Goal: Transaction & Acquisition: Purchase product/service

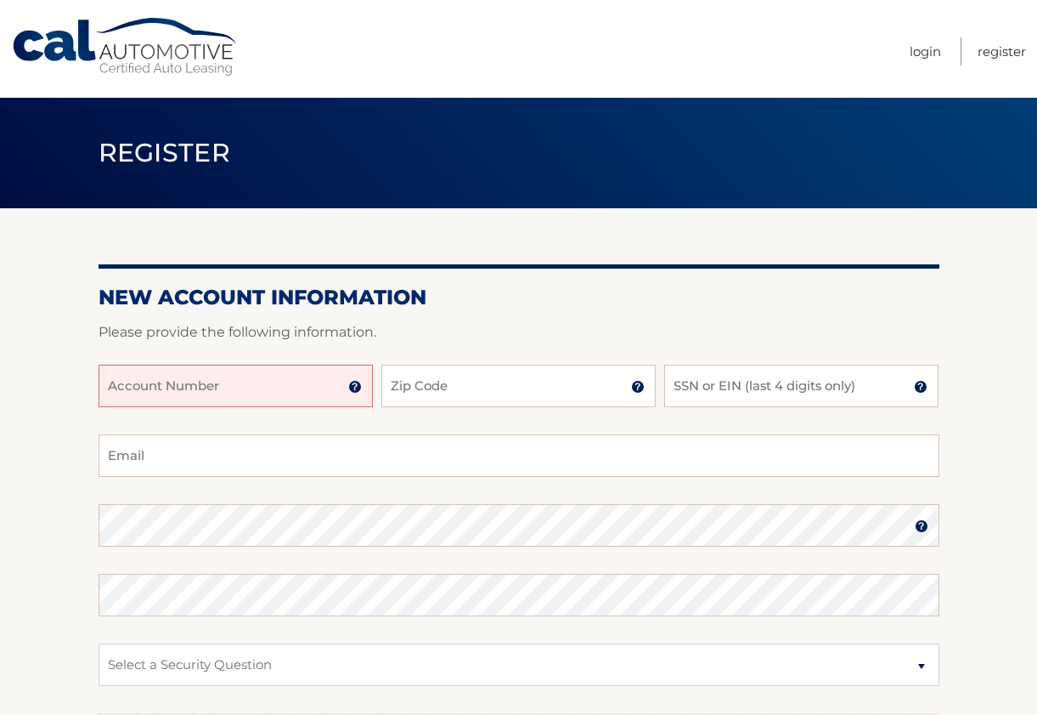
click at [331, 386] on input "Account Number" at bounding box center [236, 386] width 274 height 42
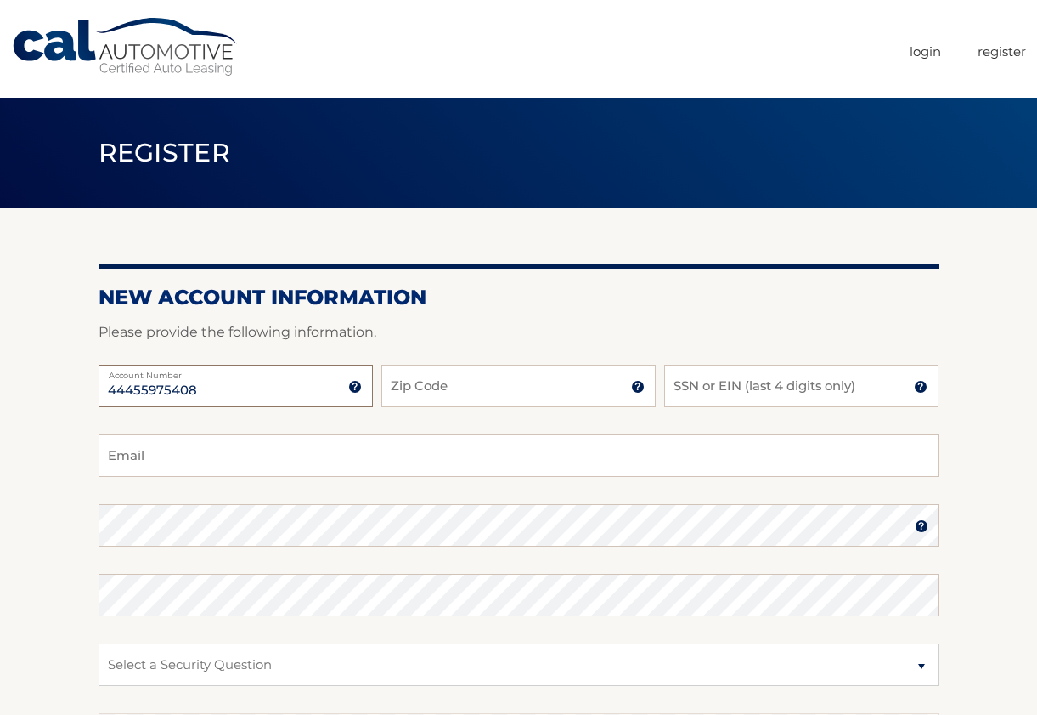
type input "44455975408"
type input "07724"
click at [689, 389] on input "SSN or EIN (last 4 digits only)" at bounding box center [801, 386] width 274 height 42
type input "6568"
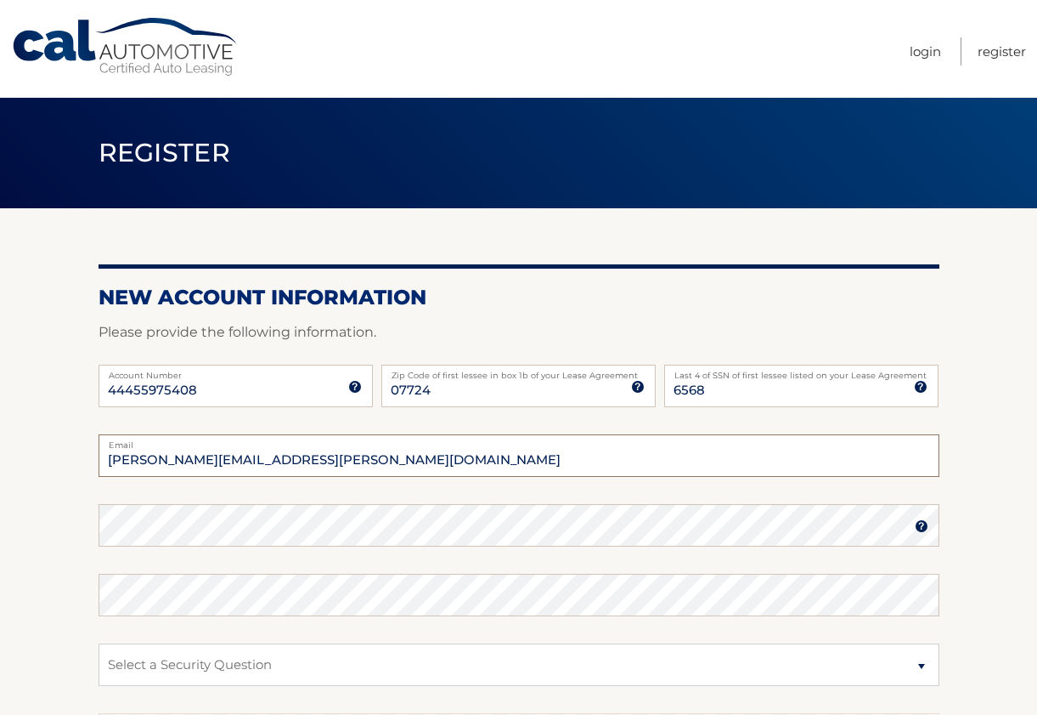
type input "latecia.accoo@yahoo.com"
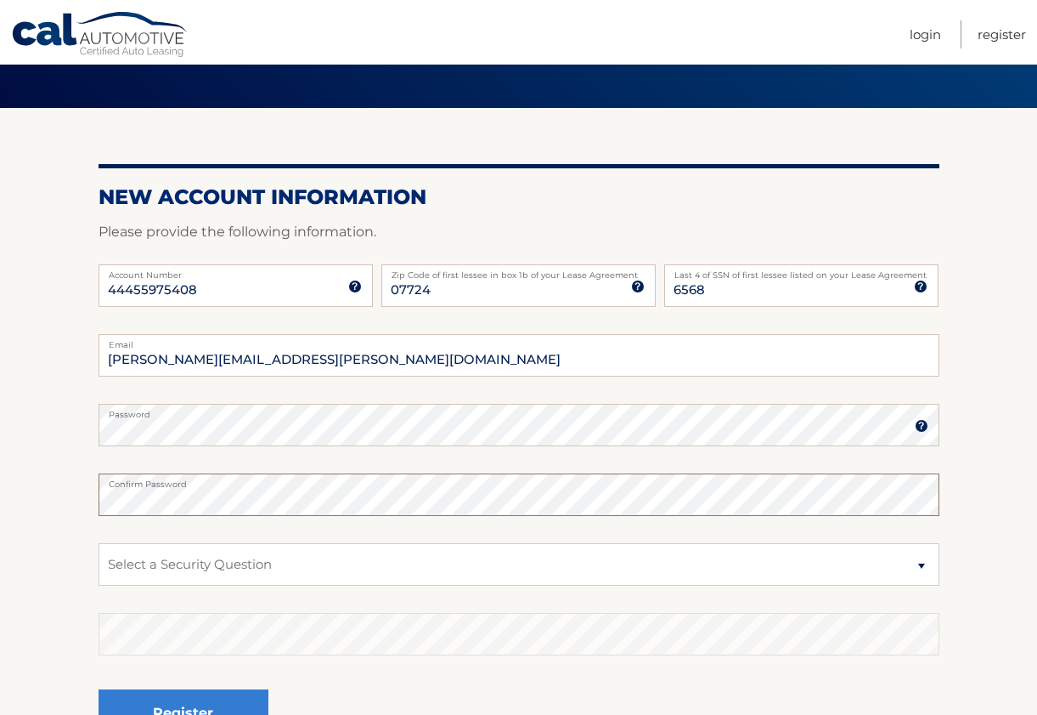
scroll to position [116, 0]
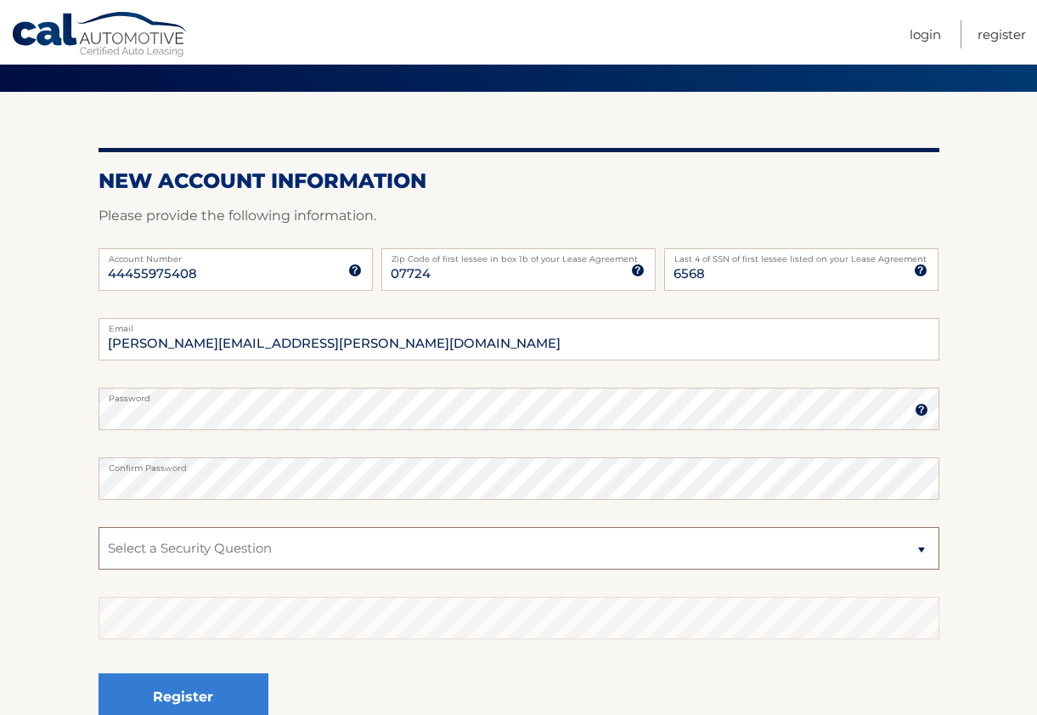
select select "2"
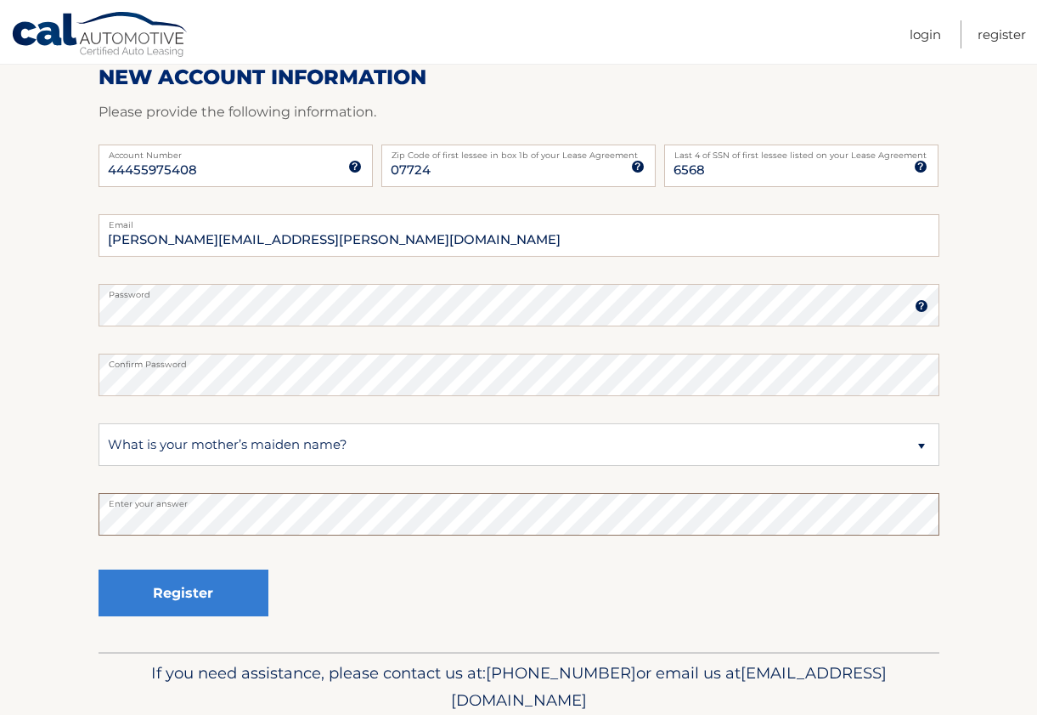
scroll to position [229, 0]
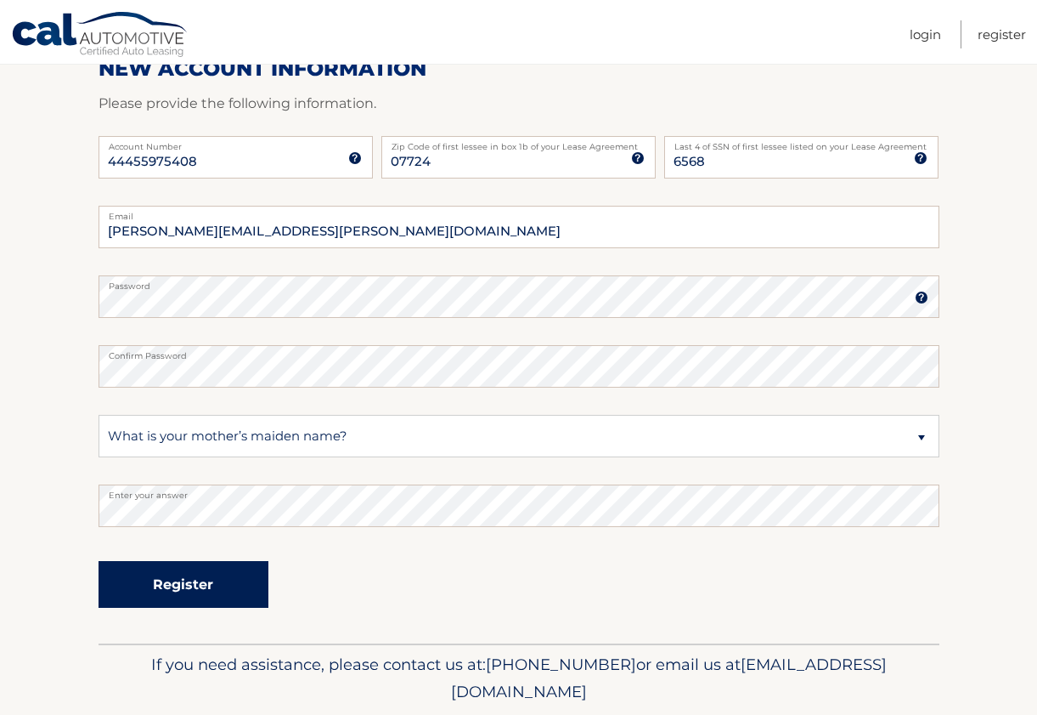
click at [214, 586] on button "Register" at bounding box center [184, 584] width 170 height 47
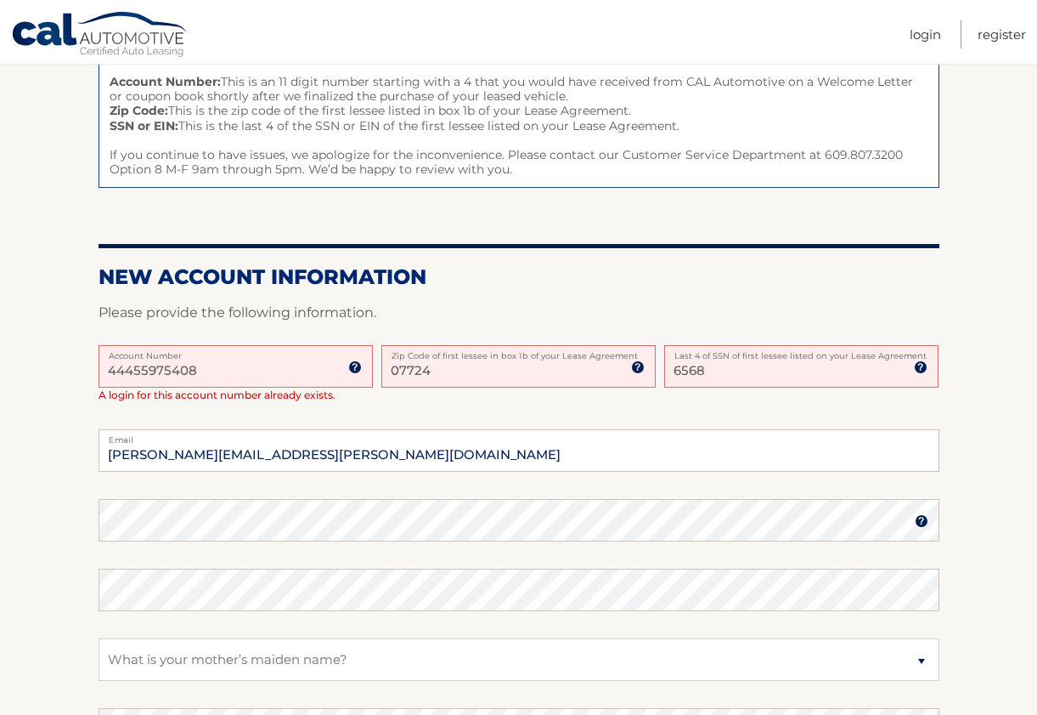
scroll to position [228, 0]
click at [913, 35] on link "Login" at bounding box center [925, 34] width 31 height 28
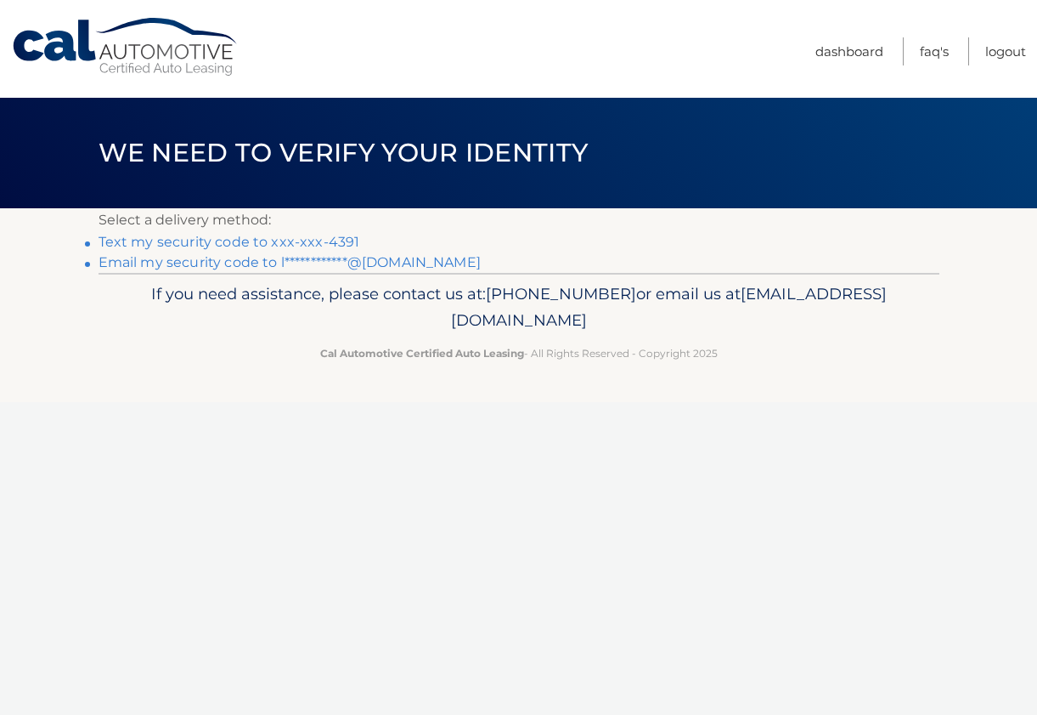
click at [256, 242] on link "Text my security code to xxx-xxx-4391" at bounding box center [230, 242] width 262 height 16
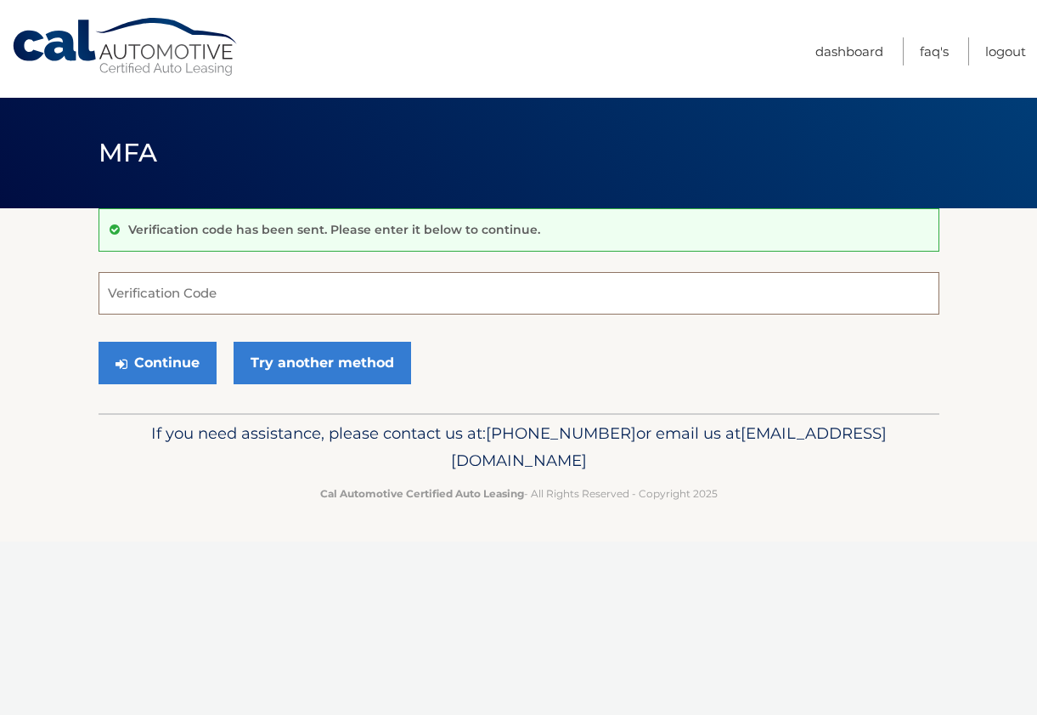
click at [264, 295] on input "Verification Code" at bounding box center [519, 293] width 841 height 42
type input "150931"
click at [188, 362] on button "Continue" at bounding box center [158, 363] width 118 height 42
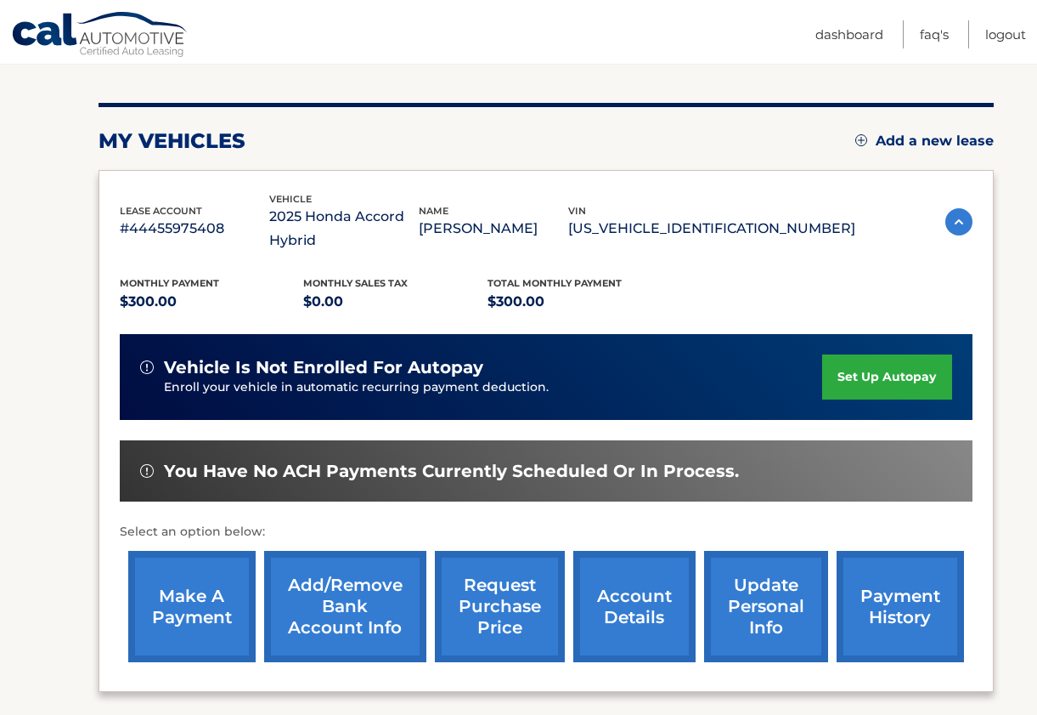
scroll to position [186, 0]
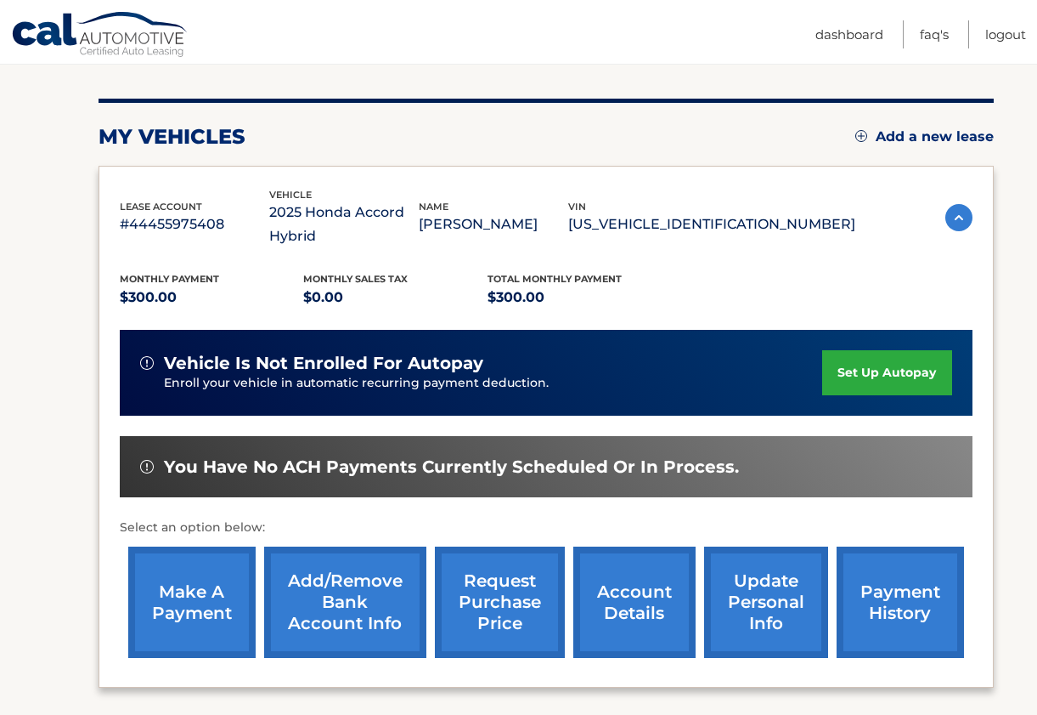
click at [208, 599] on link "make a payment" at bounding box center [191, 601] width 127 height 111
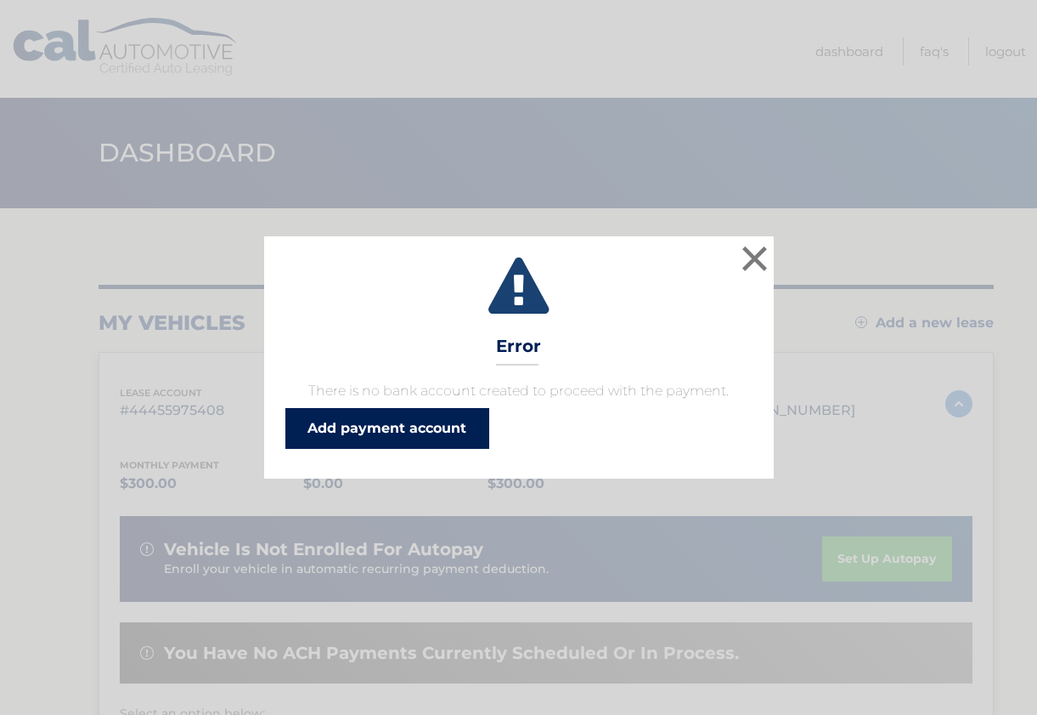
click at [459, 436] on link "Add payment account" at bounding box center [387, 428] width 204 height 41
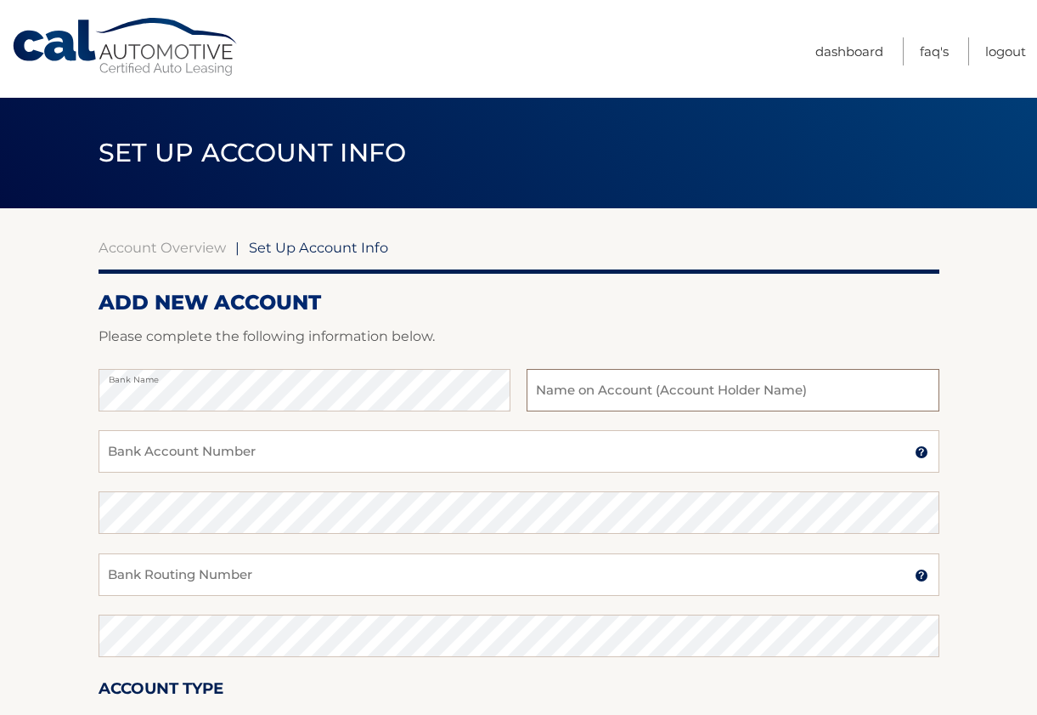
drag, startPoint x: 442, startPoint y: 383, endPoint x: 593, endPoint y: 397, distance: 151.9
click at [593, 397] on input "text" at bounding box center [733, 390] width 412 height 42
type input "[PERSON_NAME]"
click at [407, 461] on input "Bank Account Number" at bounding box center [519, 451] width 841 height 42
type input "7123872066"
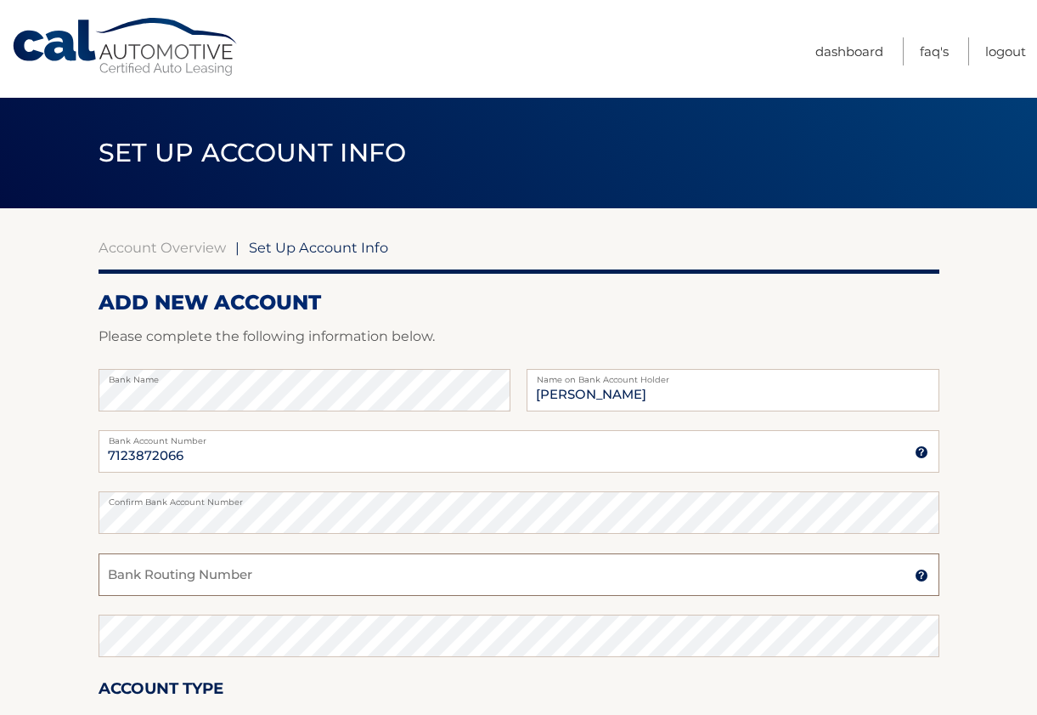
click at [351, 574] on input "Bank Routing Number" at bounding box center [519, 574] width 841 height 42
type input "0212000025"
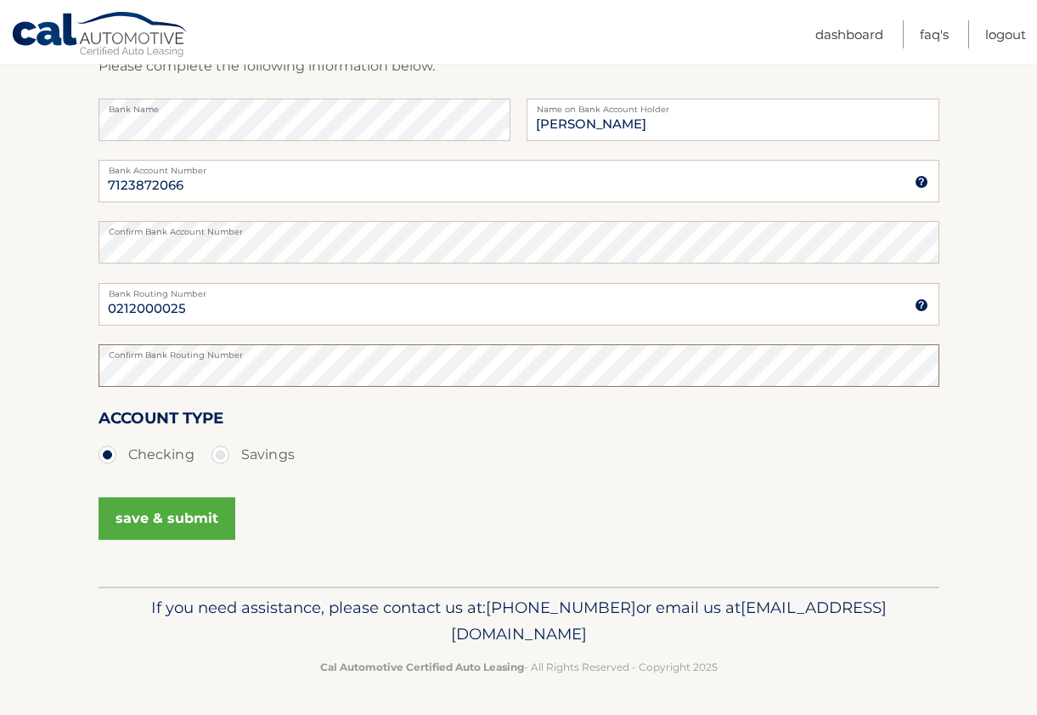
scroll to position [269, 0]
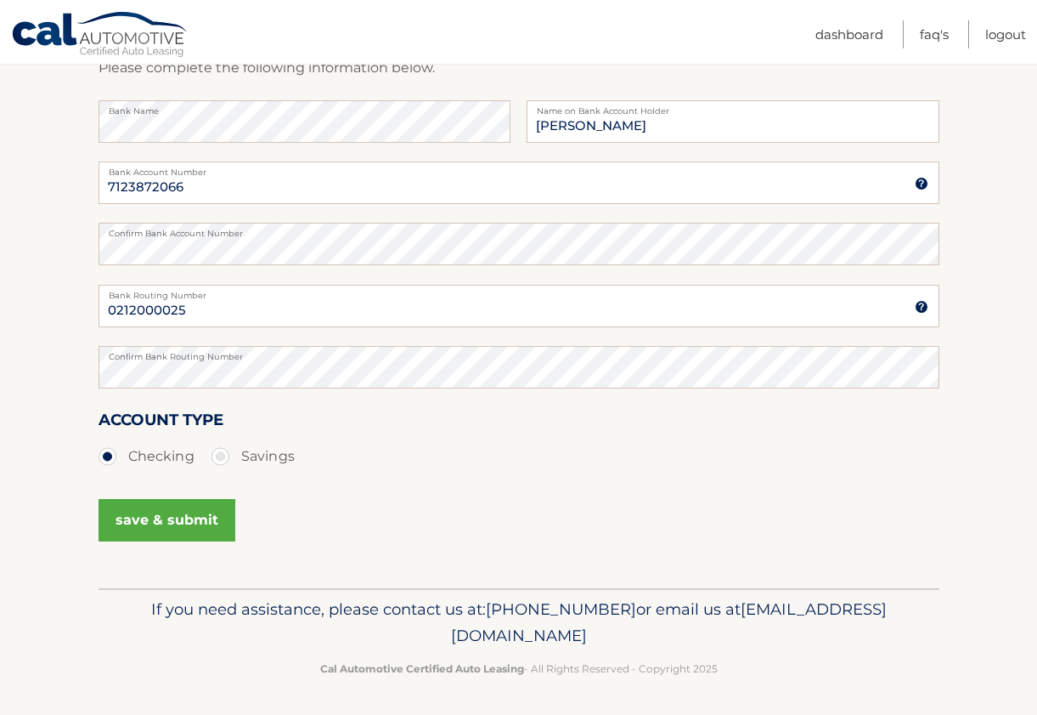
click at [196, 517] on button "save & submit" at bounding box center [167, 520] width 137 height 42
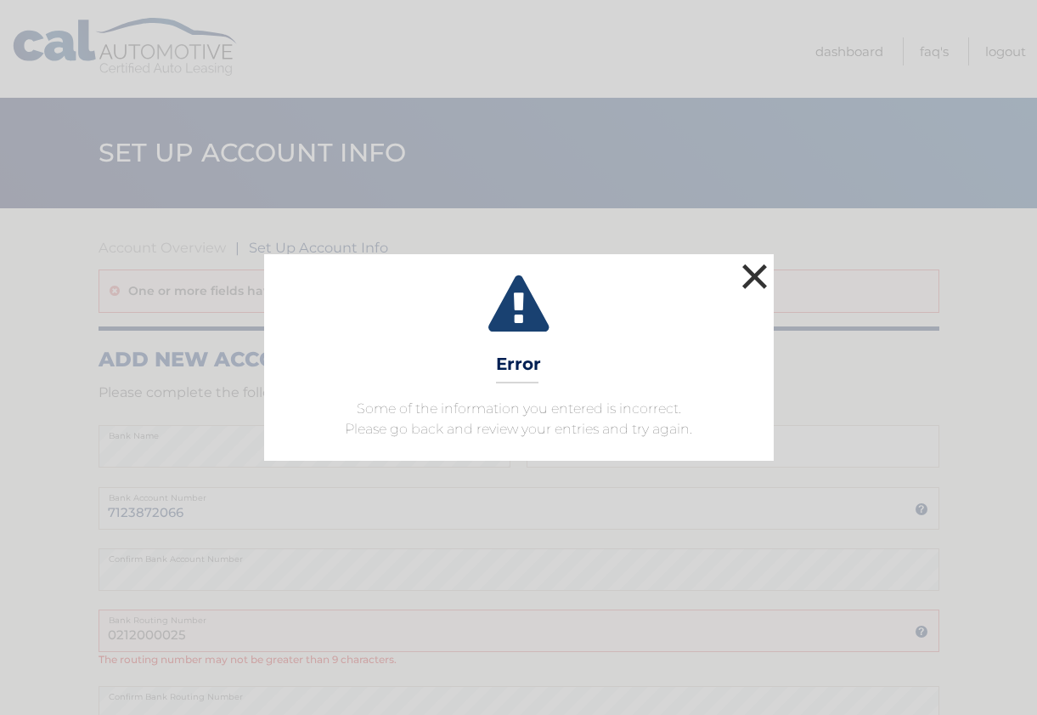
click at [760, 280] on button "×" at bounding box center [755, 276] width 34 height 34
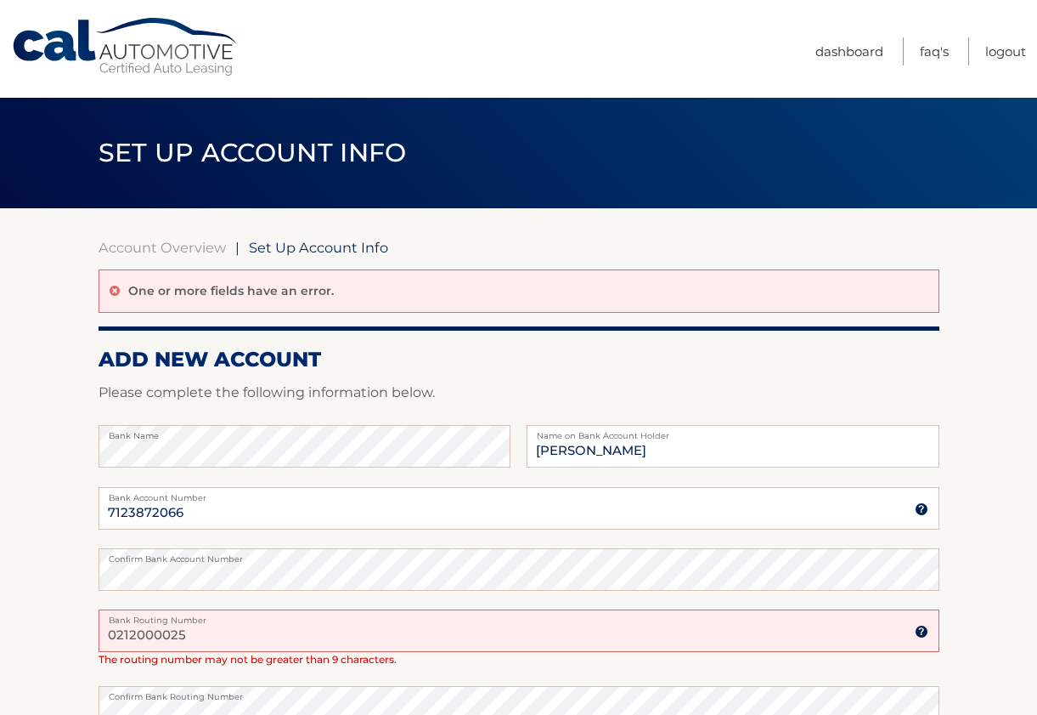
click at [145, 642] on input "0212000025" at bounding box center [519, 630] width 841 height 42
click at [148, 636] on input "0212000025" at bounding box center [519, 630] width 841 height 42
type input "021200025"
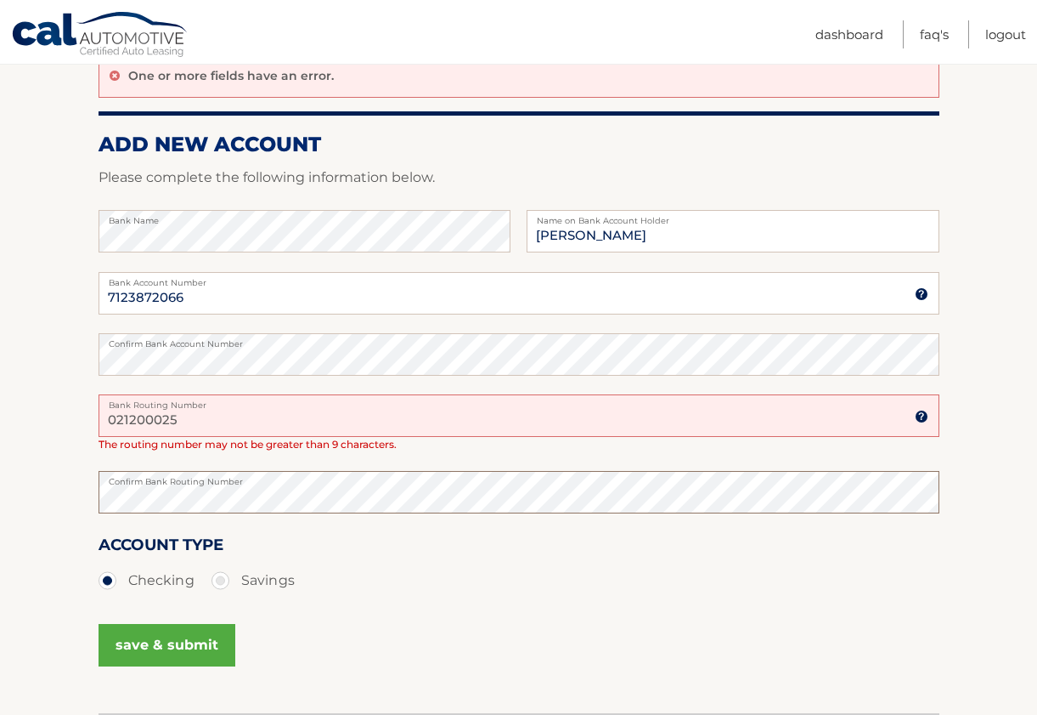
scroll to position [234, 0]
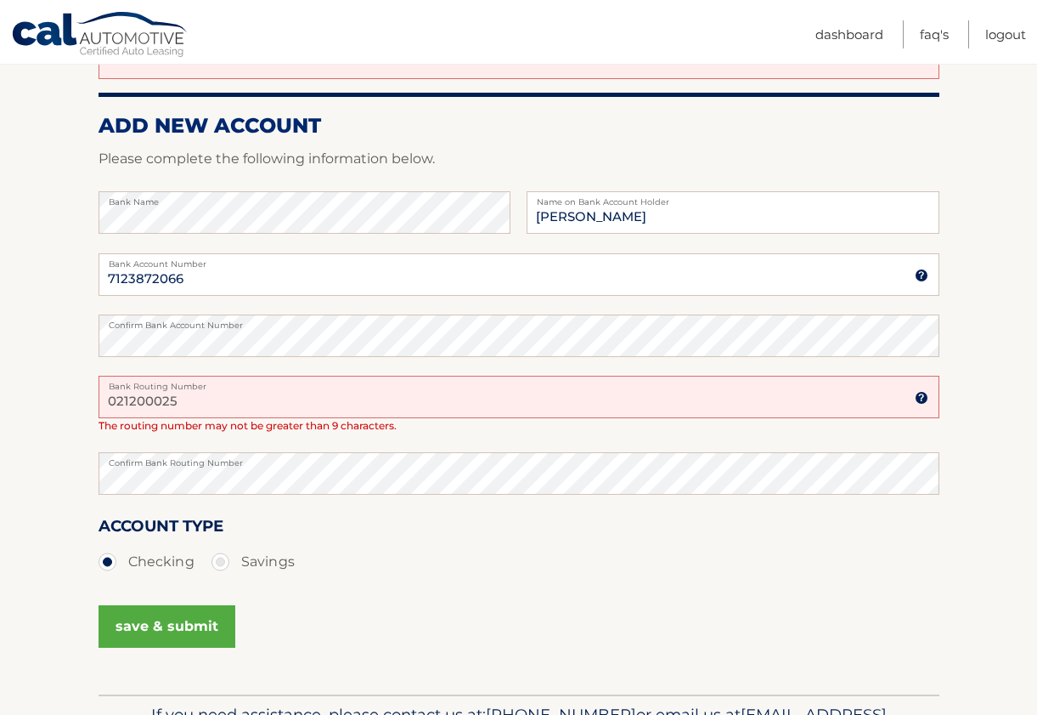
click at [180, 622] on button "save & submit" at bounding box center [167, 626] width 137 height 42
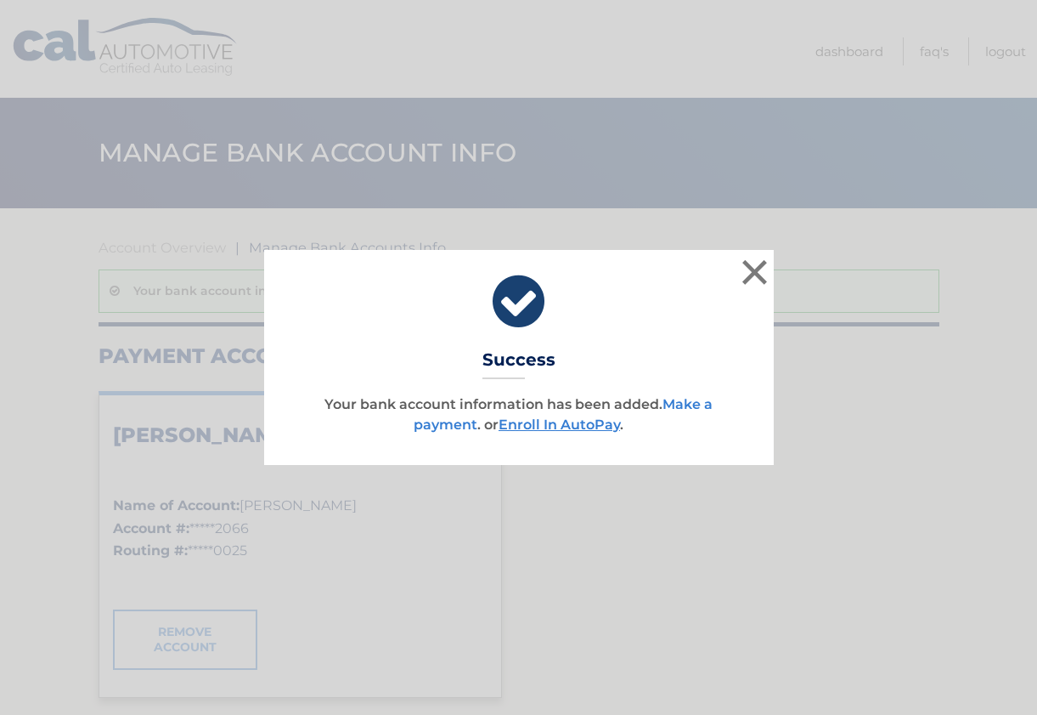
click at [436, 422] on link "Make a payment" at bounding box center [563, 414] width 299 height 37
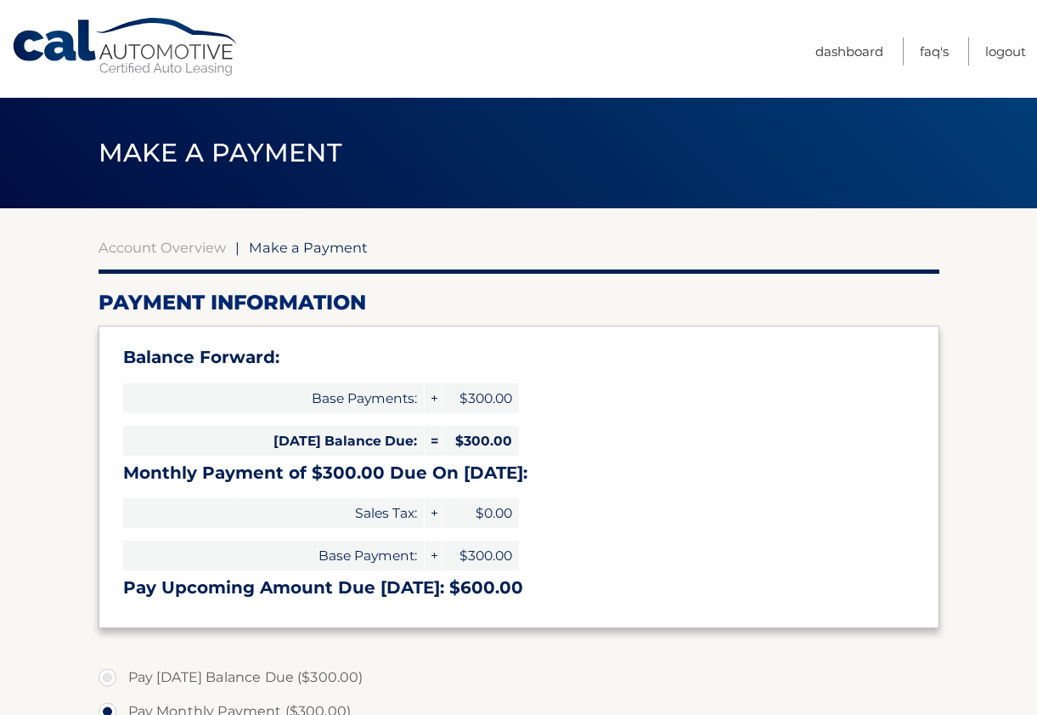
select select "ZTNiYjc2NjQtYTk2NC00ZmQwLTg5NGYtZDhhNTNlODg0ZWYz"
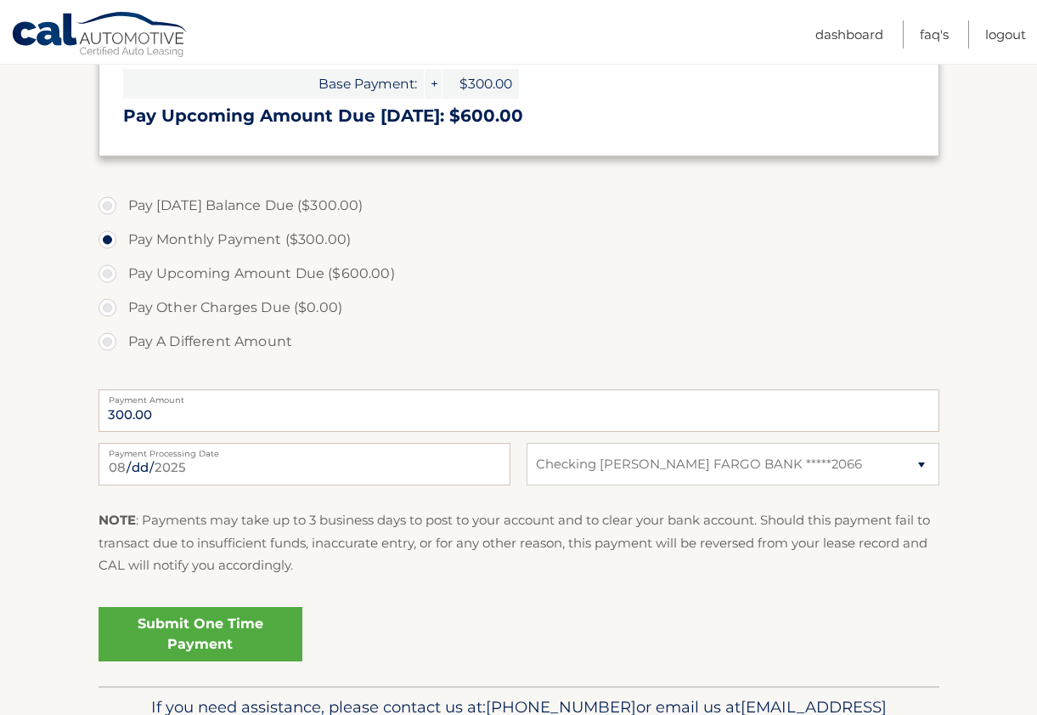
scroll to position [478, 0]
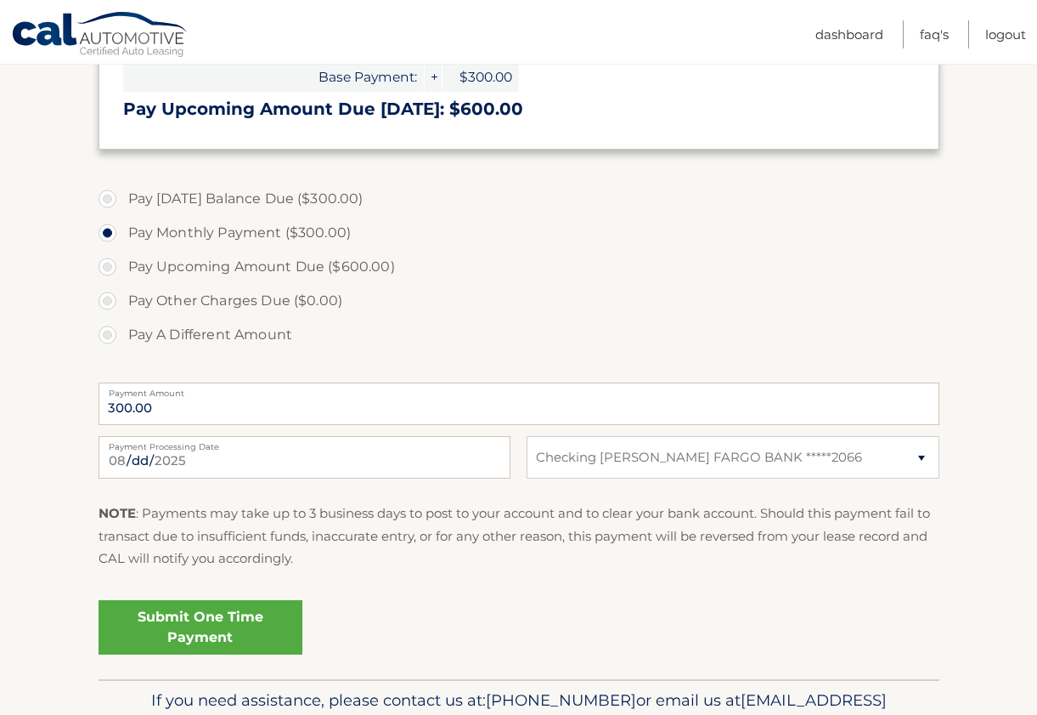
click at [237, 627] on link "Submit One Time Payment" at bounding box center [201, 627] width 204 height 54
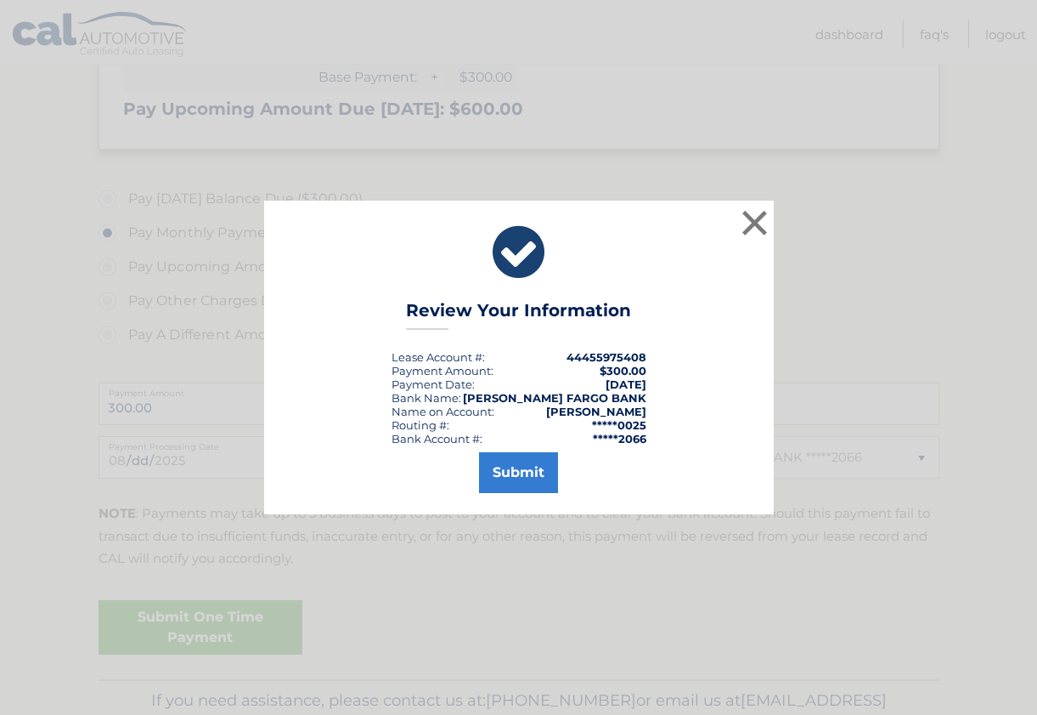
click at [237, 627] on div "× Review Your Information Lease Account #: 44455975408 Payment Amount: $300.00 …" at bounding box center [518, 357] width 1037 height 715
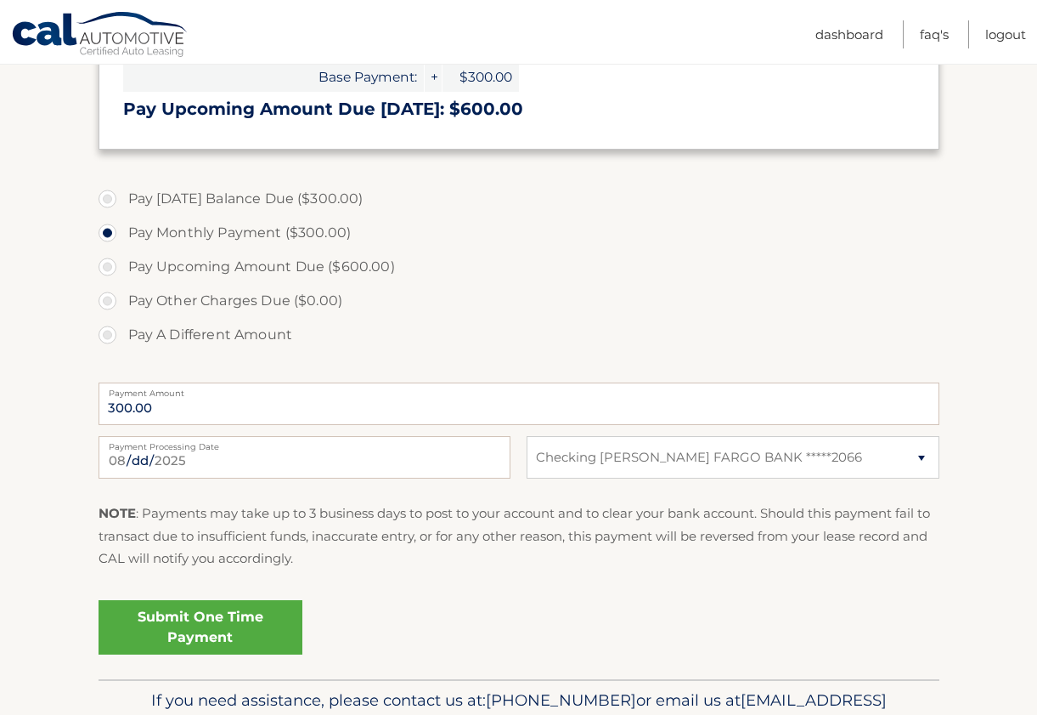
click at [250, 630] on link "Submit One Time Payment" at bounding box center [201, 627] width 204 height 54
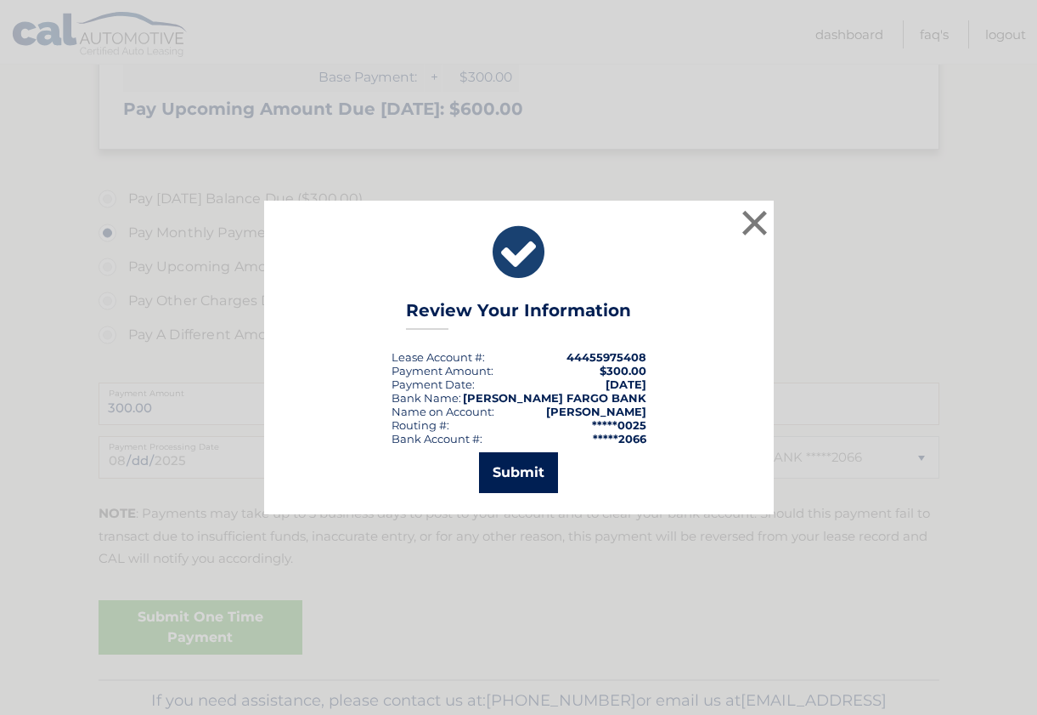
click at [514, 472] on button "Submit" at bounding box center [518, 472] width 79 height 41
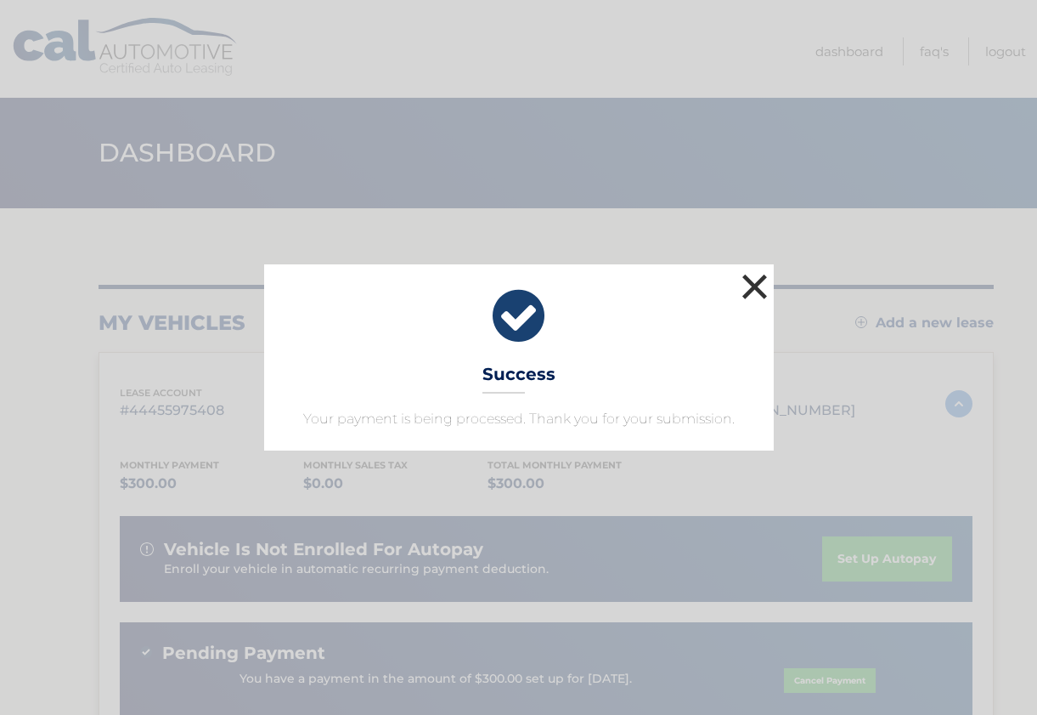
click at [754, 297] on button "×" at bounding box center [755, 286] width 34 height 34
